Goal: Task Accomplishment & Management: Use online tool/utility

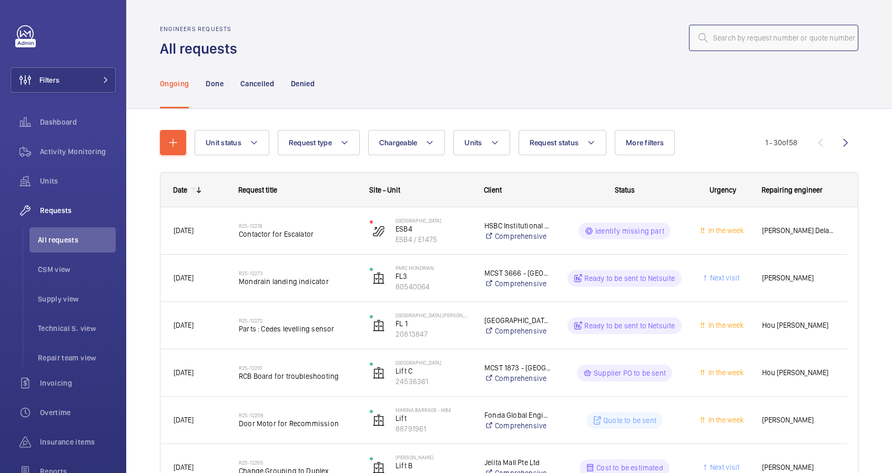
click at [735, 38] on input "text" at bounding box center [773, 38] width 169 height 26
paste input "R25-12274"
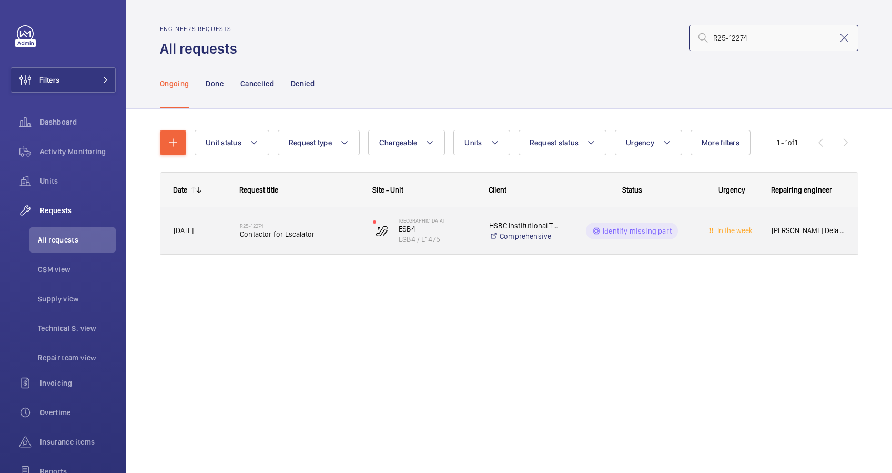
type input "R25-12274"
click at [337, 230] on span "Contactor for Escalator" at bounding box center [299, 234] width 119 height 11
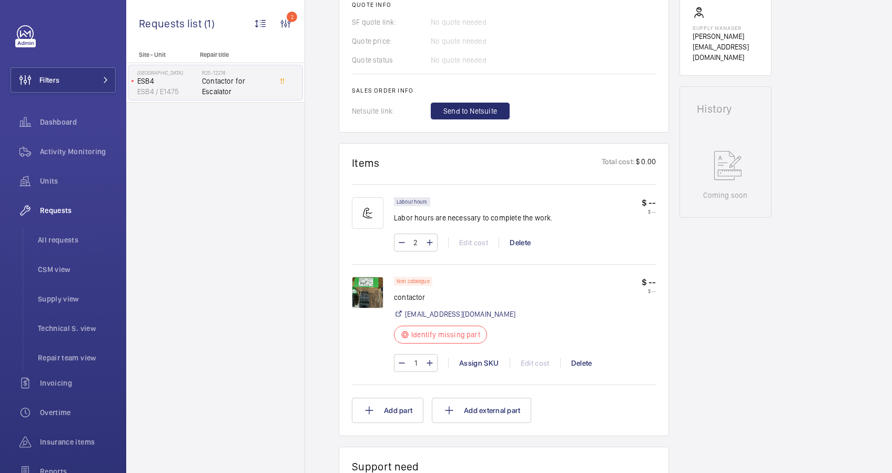
scroll to position [561, 0]
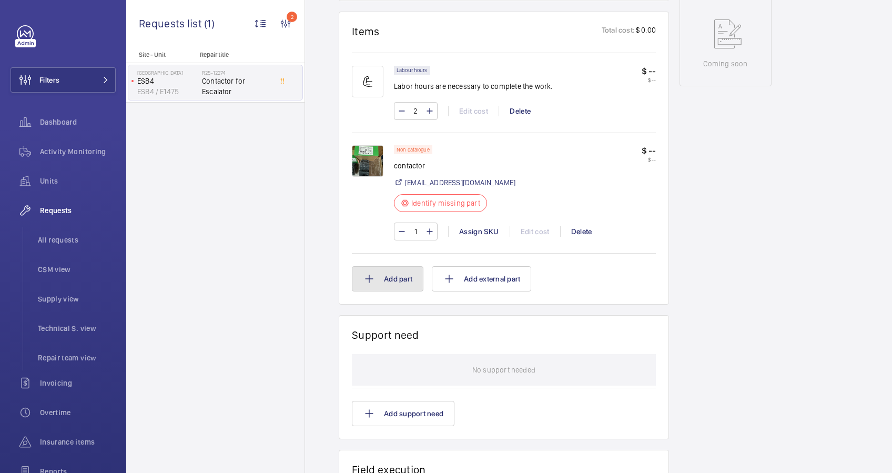
click at [402, 281] on button "Add part" at bounding box center [388, 278] width 72 height 25
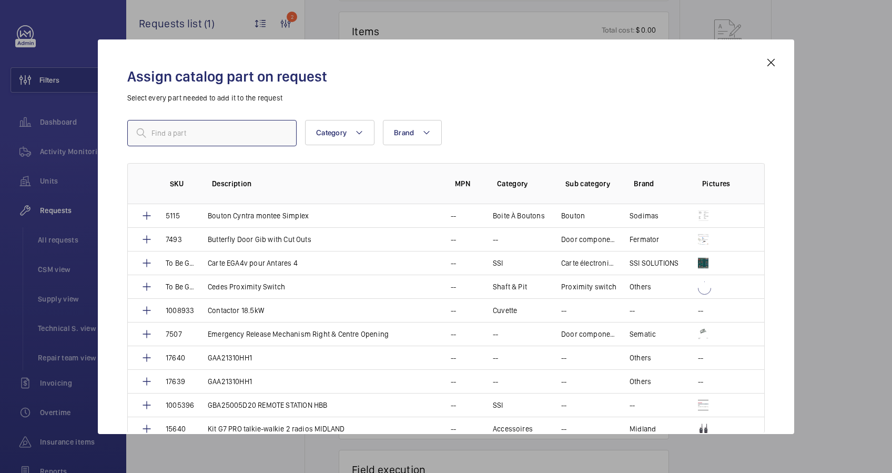
click at [169, 135] on input "text" at bounding box center [211, 133] width 169 height 26
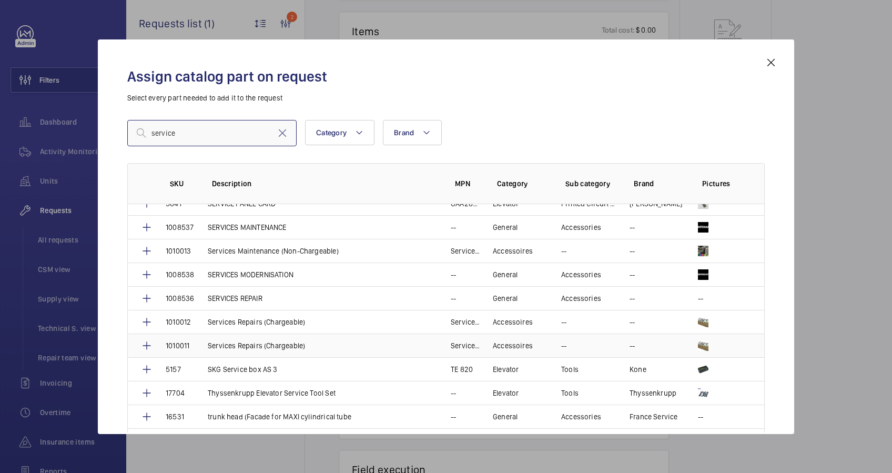
scroll to position [842, 0]
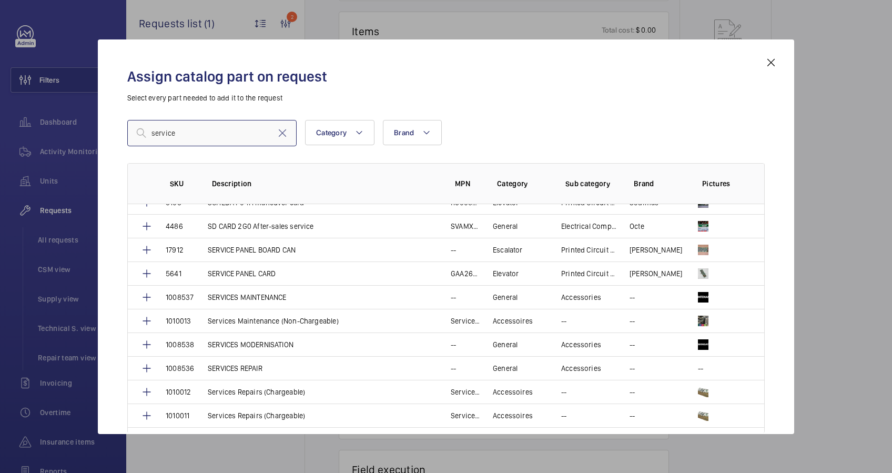
type input "service"
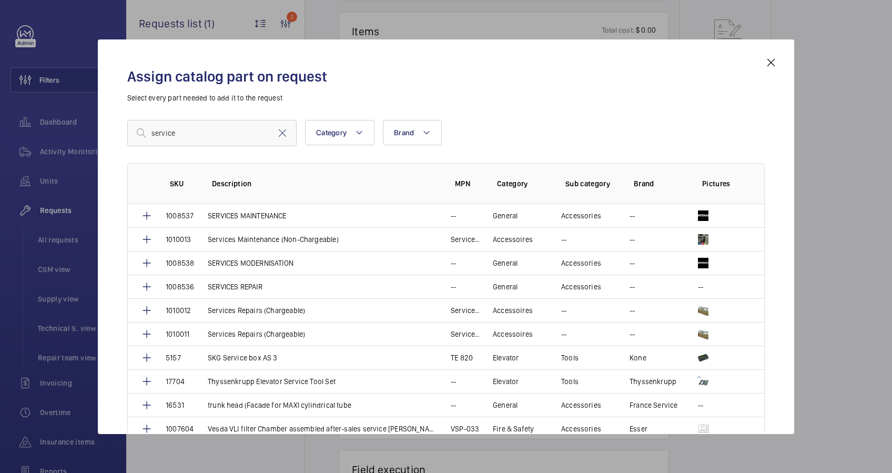
scroll to position [911, 0]
